Goal: Task Accomplishment & Management: Use online tool/utility

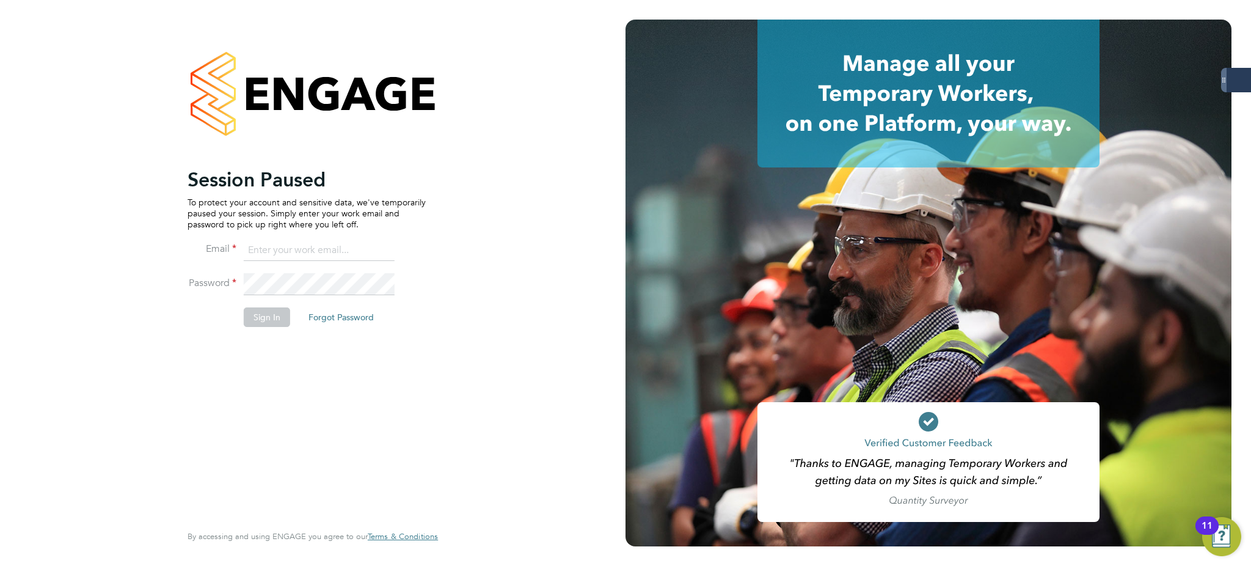
click at [340, 253] on input at bounding box center [319, 251] width 151 height 22
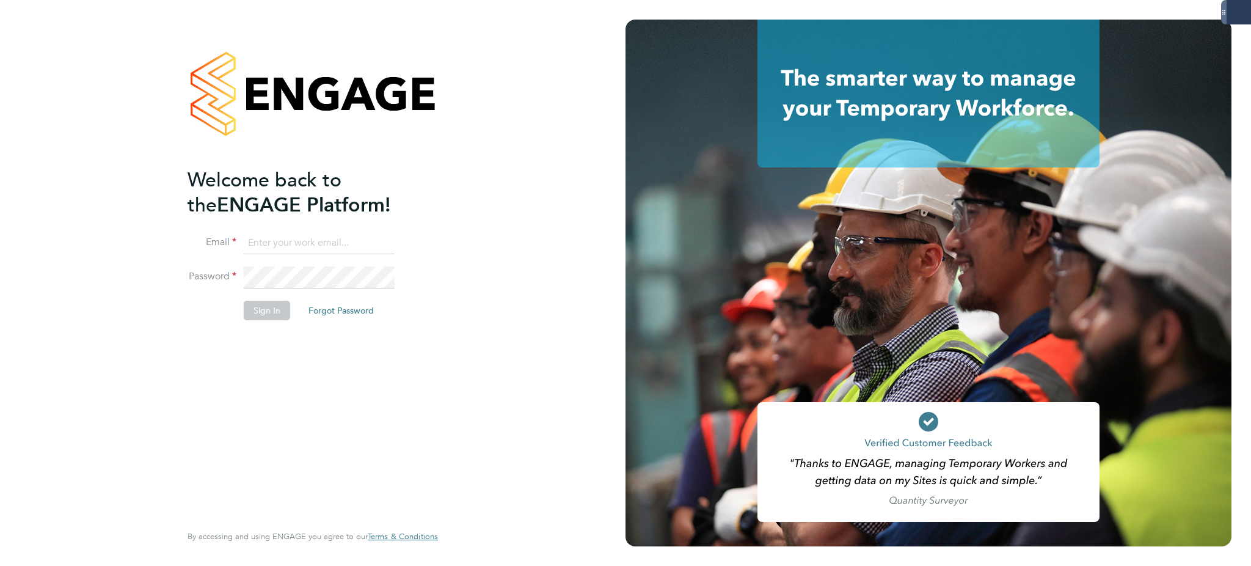
click at [340, 246] on input at bounding box center [319, 243] width 151 height 22
type input "bethany.wiles@servicecare.org.uk"
click at [277, 317] on button "Sign In" at bounding box center [267, 311] width 46 height 20
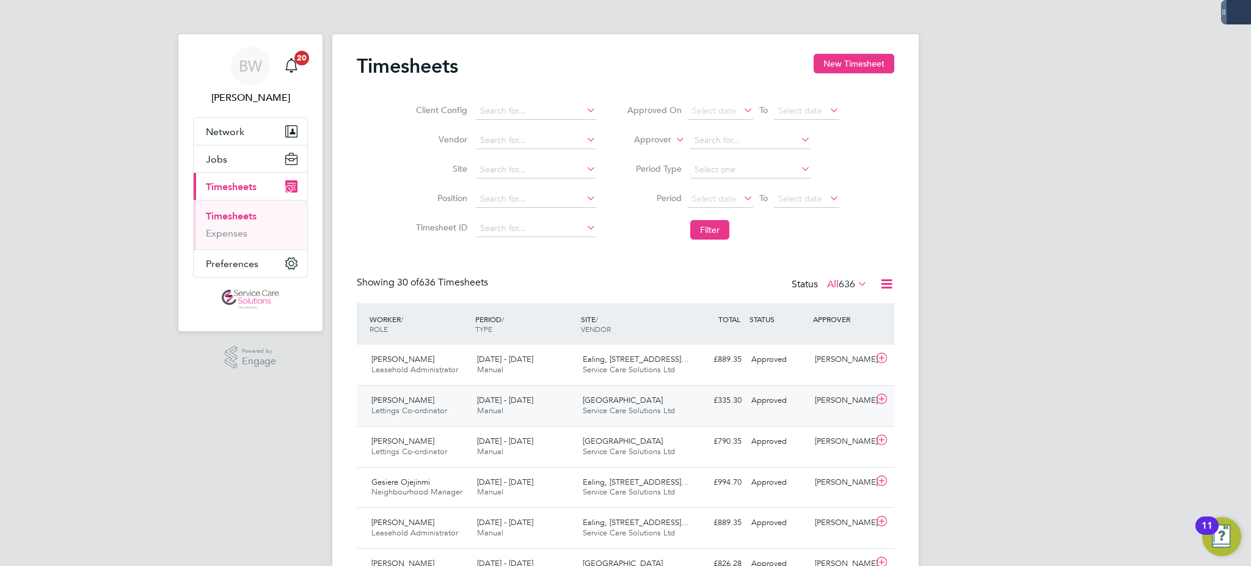
click at [709, 411] on div "Elena Pplumbi Lettings Co-ordinator 18 - 24 Aug 2025 18 - 24 Aug 2025 Manual Ox…" at bounding box center [626, 405] width 538 height 41
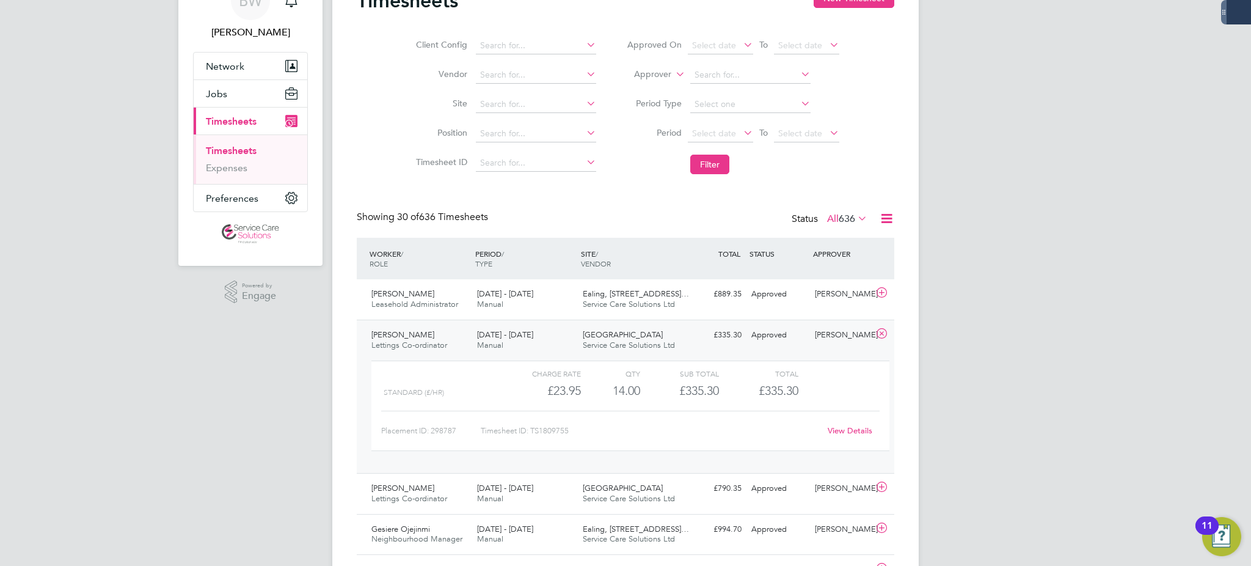
scroll to position [163, 0]
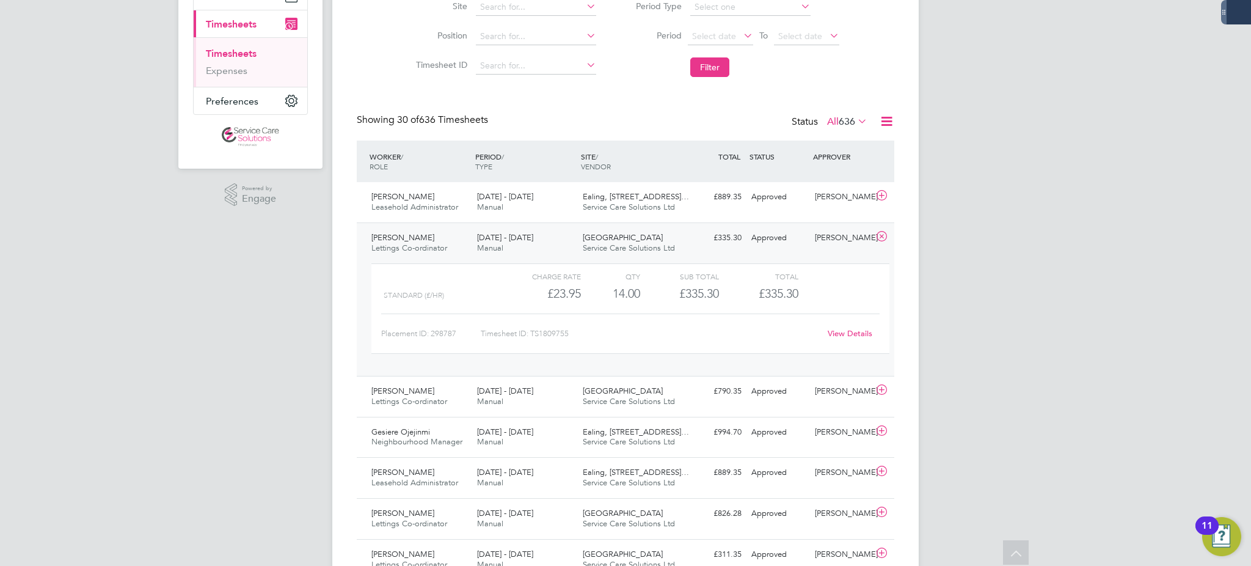
click at [847, 335] on link "View Details" at bounding box center [850, 333] width 45 height 10
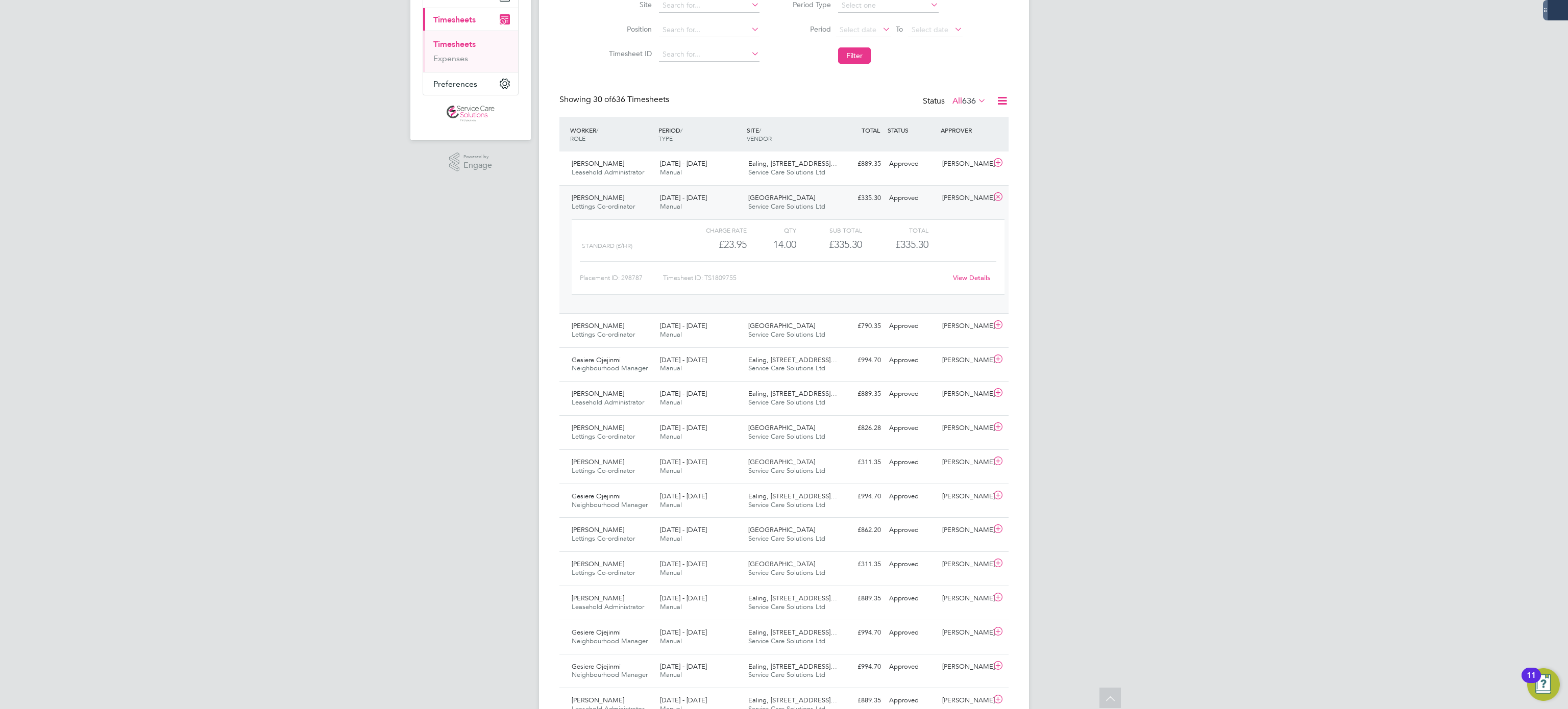
scroll to position [6, 4]
click at [721, 334] on div "18 - 24 Aug 2025 Manual" at bounding box center [700, 331] width 89 height 26
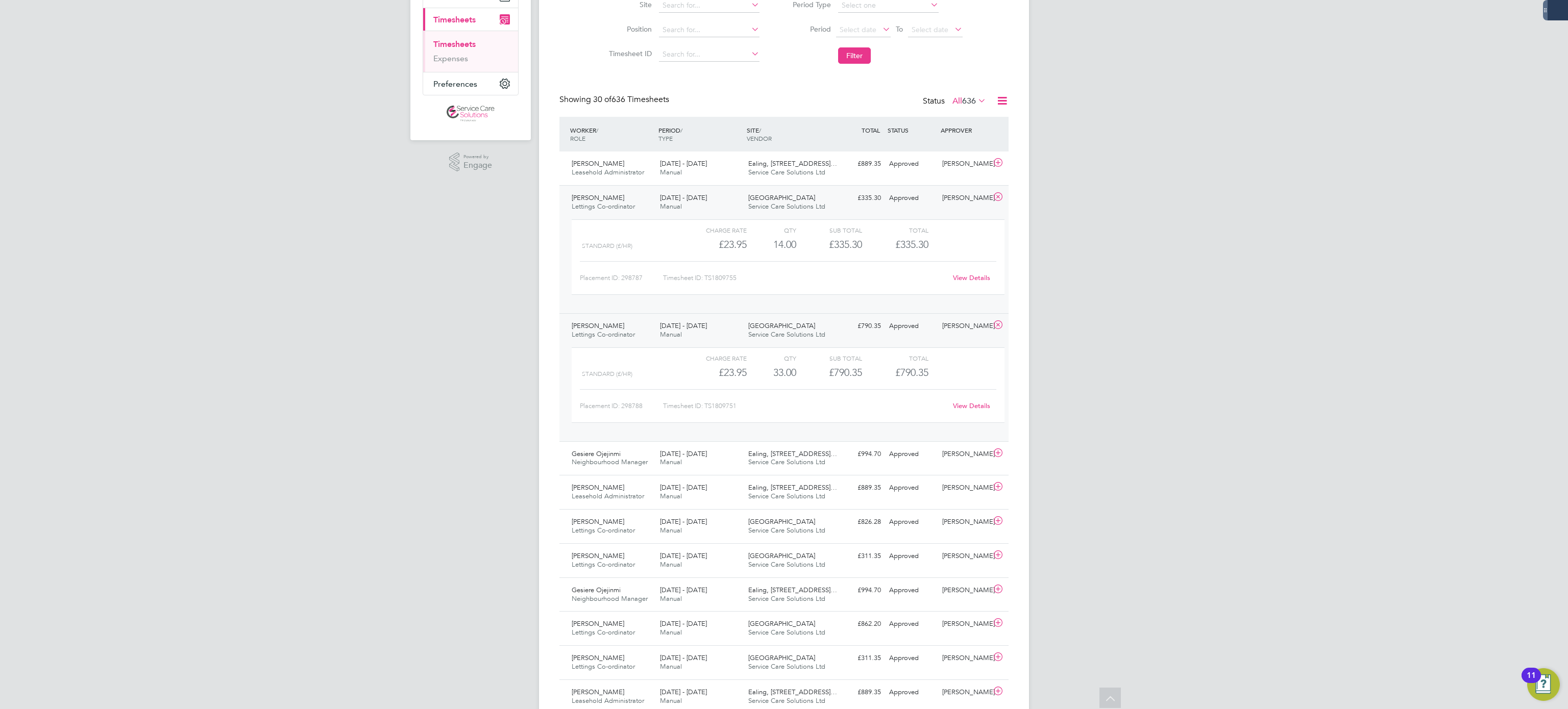
click at [967, 408] on link "View Details" at bounding box center [972, 406] width 38 height 8
